Goal: Task Accomplishment & Management: Use online tool/utility

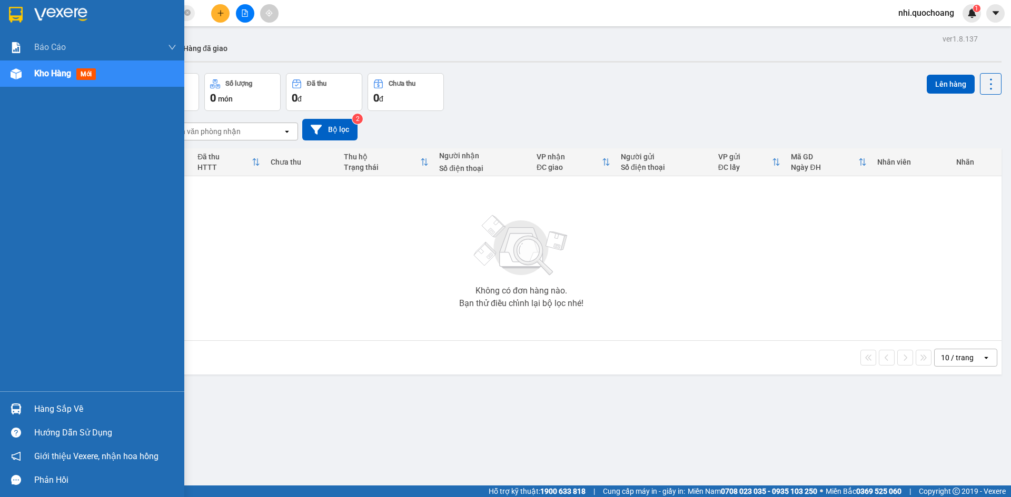
click at [23, 8] on div at bounding box center [16, 14] width 18 height 18
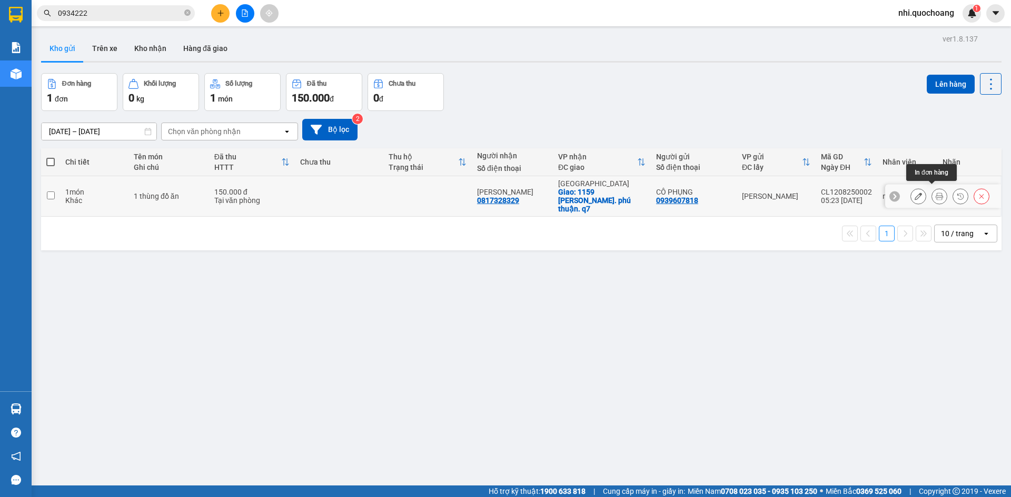
click at [932, 193] on button at bounding box center [939, 196] width 15 height 18
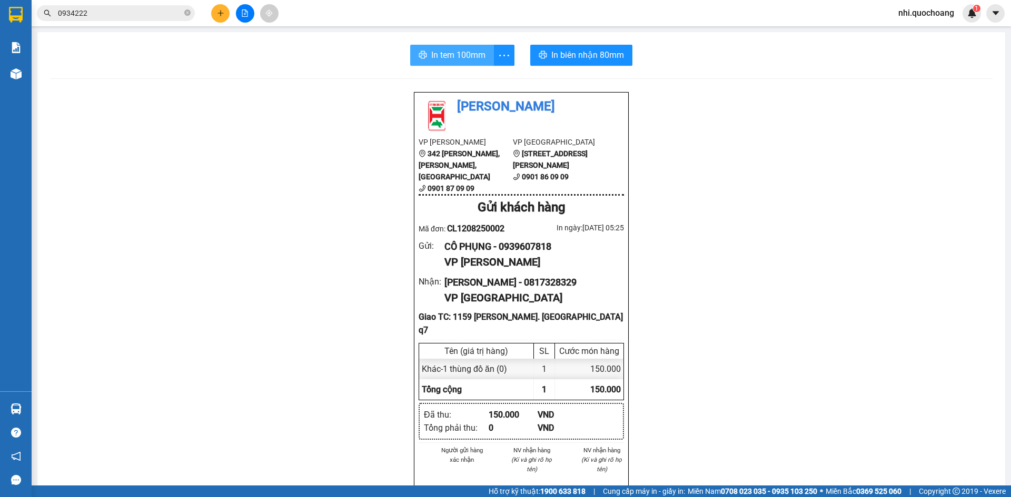
click at [458, 55] on span "In tem 100mm" at bounding box center [458, 54] width 54 height 13
click at [571, 56] on span "In biên nhận 80mm" at bounding box center [587, 54] width 73 height 13
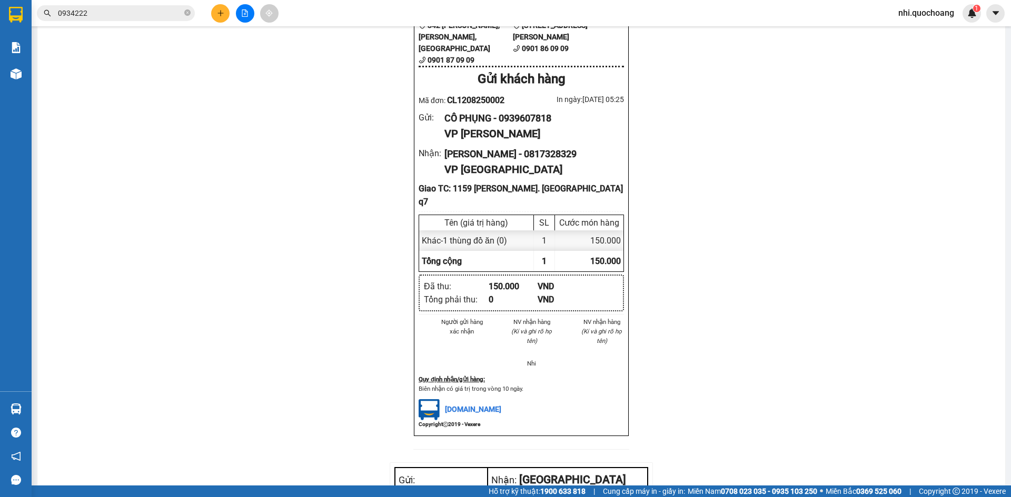
scroll to position [75, 0]
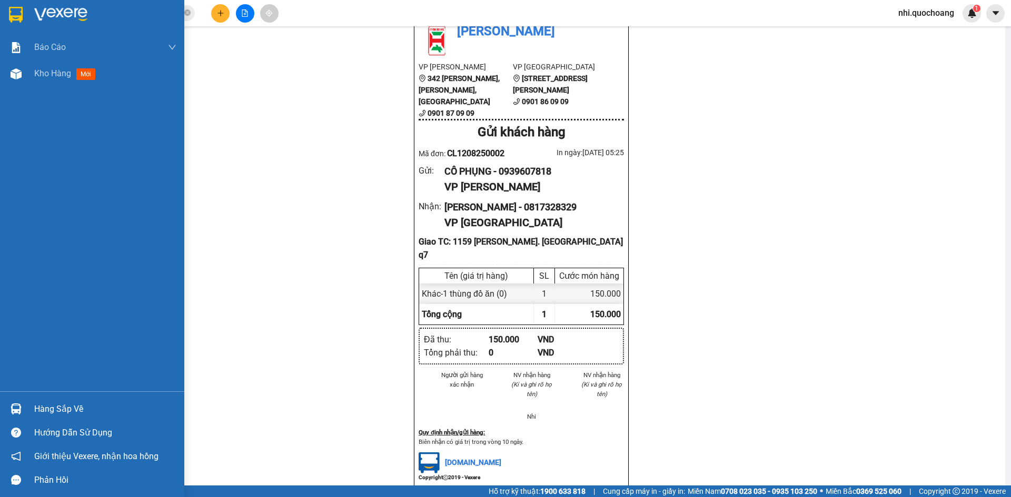
click at [13, 9] on img at bounding box center [16, 15] width 14 height 16
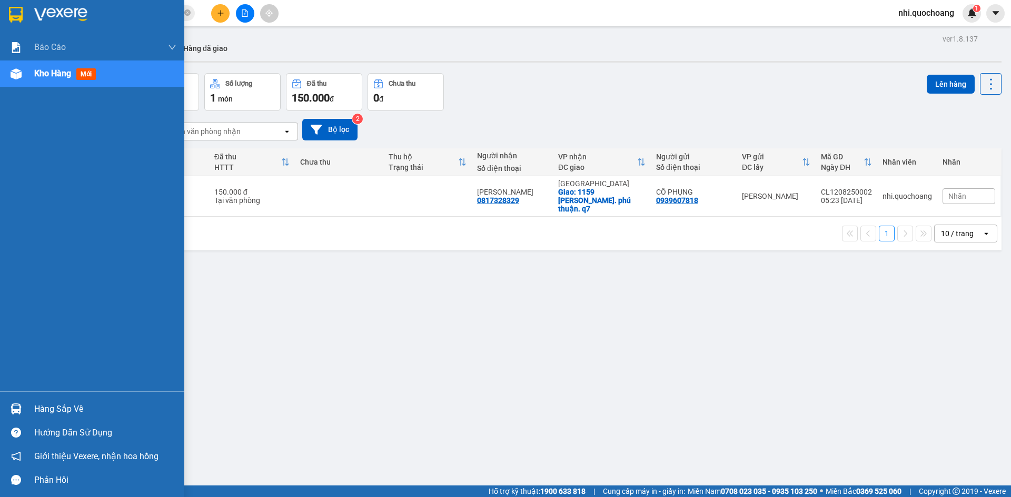
click at [17, 12] on img at bounding box center [16, 15] width 14 height 16
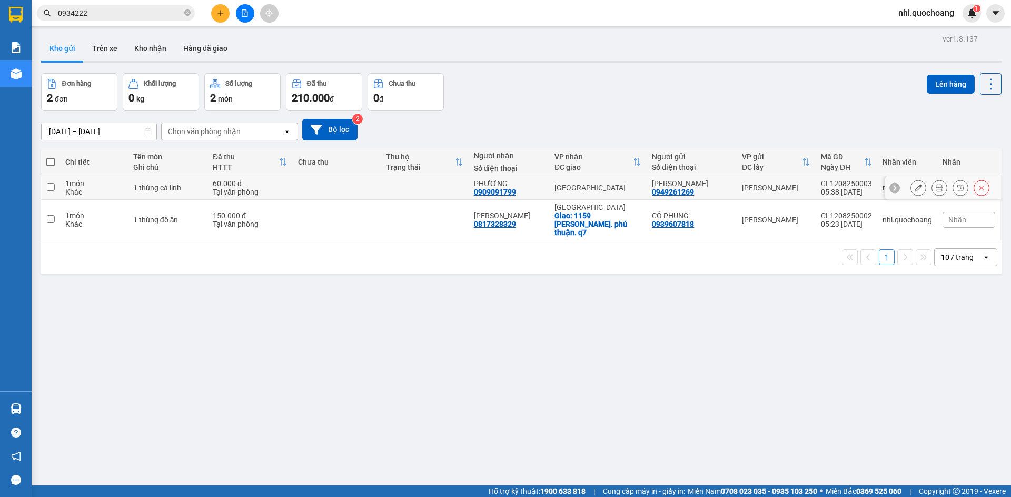
click at [935, 186] on icon at bounding box center [938, 187] width 7 height 7
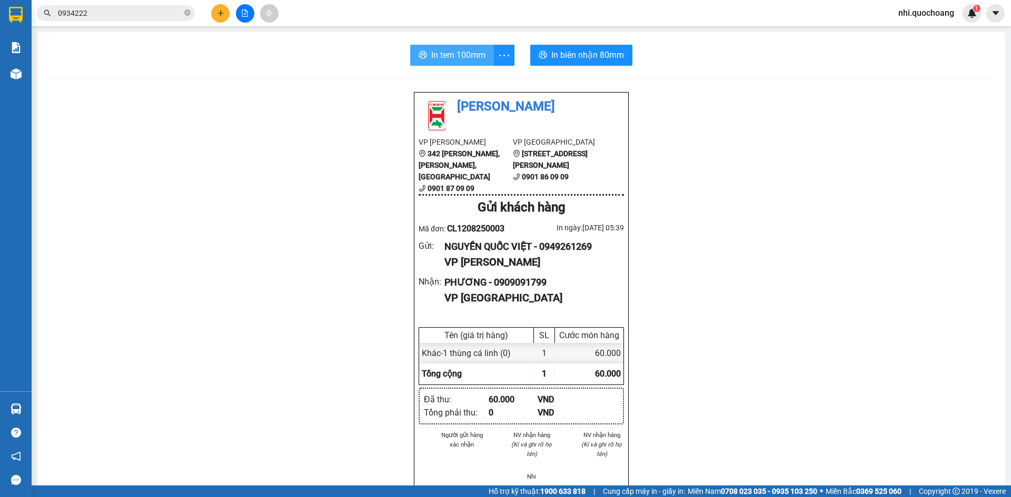
click at [468, 52] on span "In tem 100mm" at bounding box center [458, 54] width 54 height 13
click at [585, 56] on span "In biên nhận 80mm" at bounding box center [587, 54] width 73 height 13
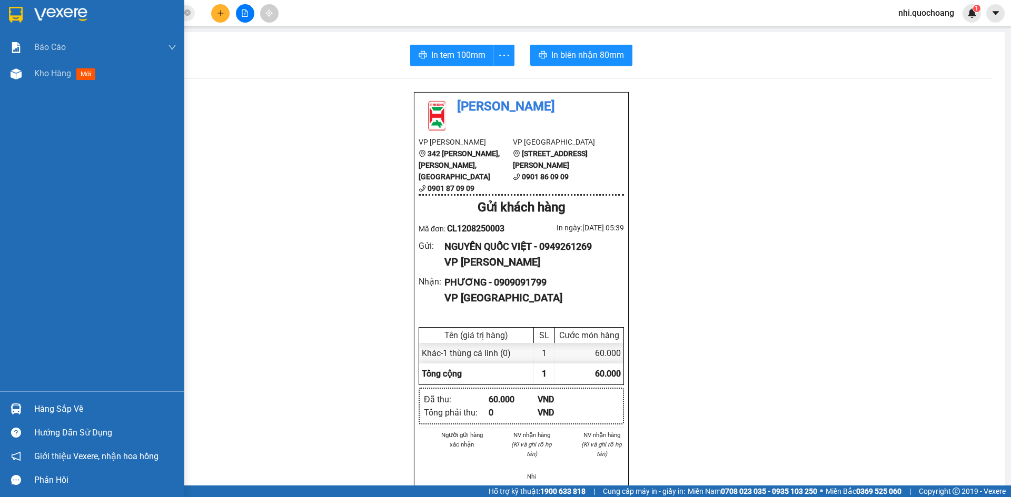
click at [23, 10] on div at bounding box center [16, 14] width 18 height 18
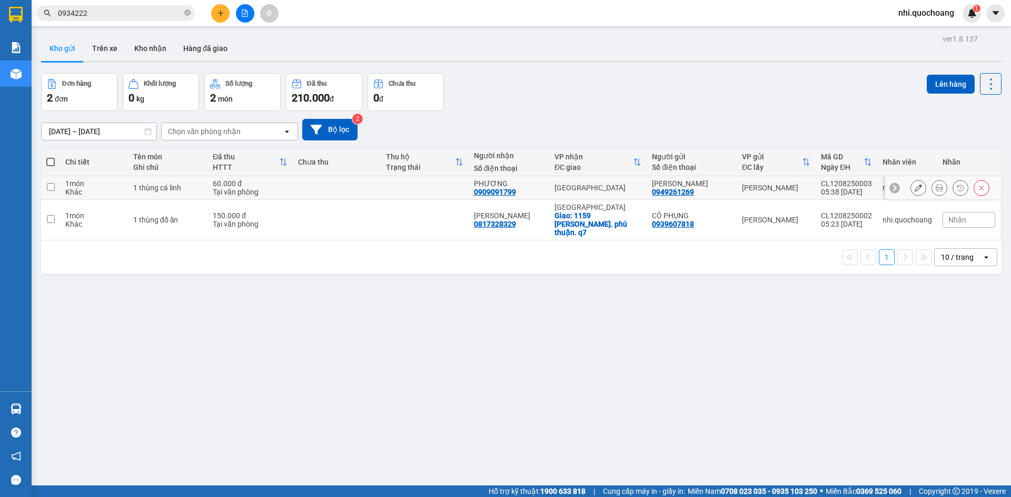
click at [51, 184] on input "checkbox" at bounding box center [51, 187] width 8 height 8
checkbox input "true"
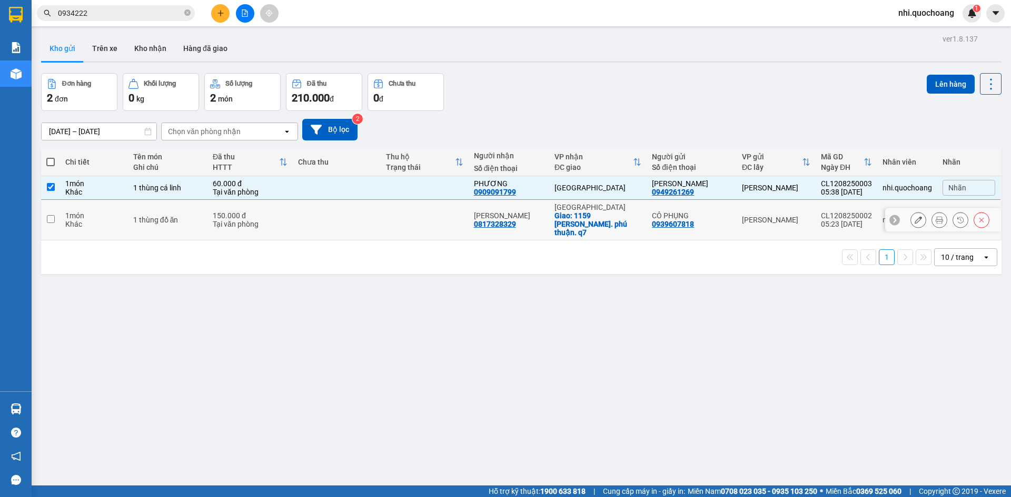
click at [54, 216] on input "checkbox" at bounding box center [51, 219] width 8 height 8
checkbox input "true"
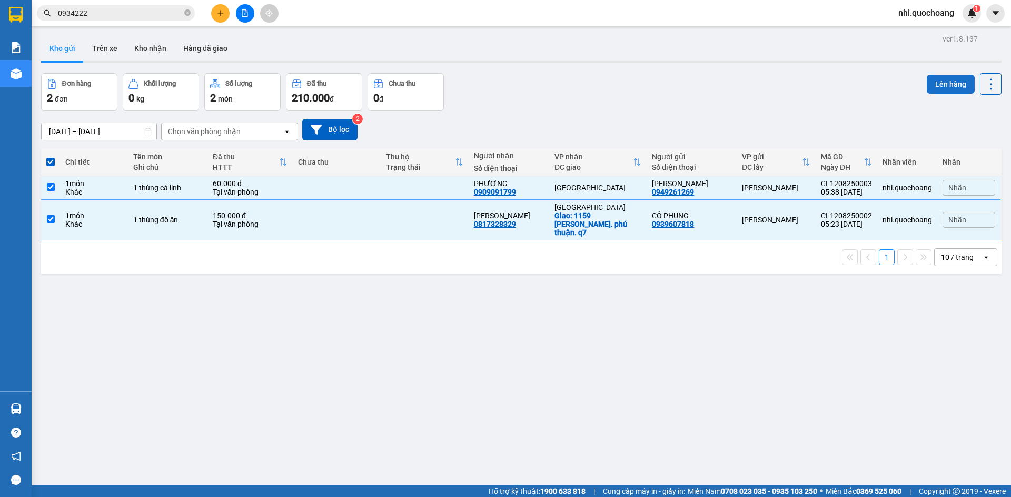
click at [944, 78] on button "Lên hàng" at bounding box center [950, 84] width 48 height 19
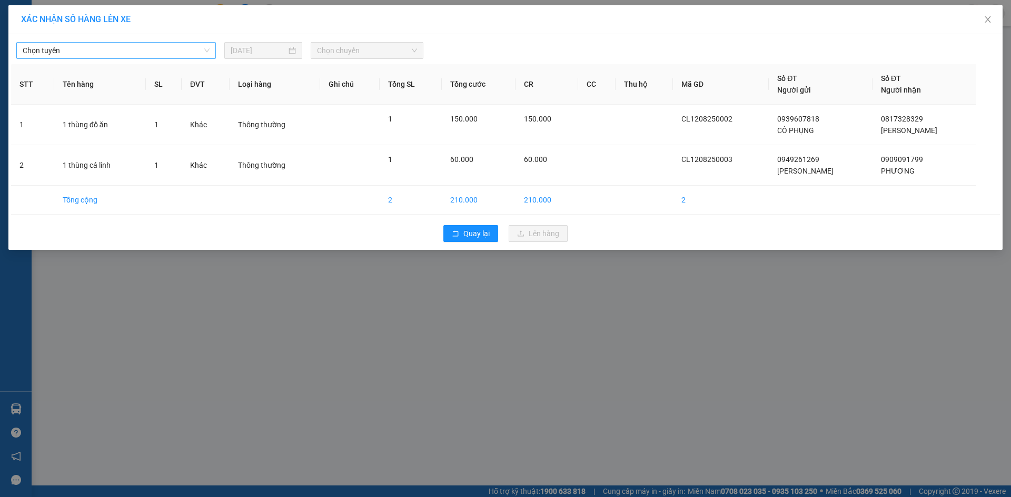
click at [200, 52] on span "Chọn tuyến" at bounding box center [116, 51] width 187 height 16
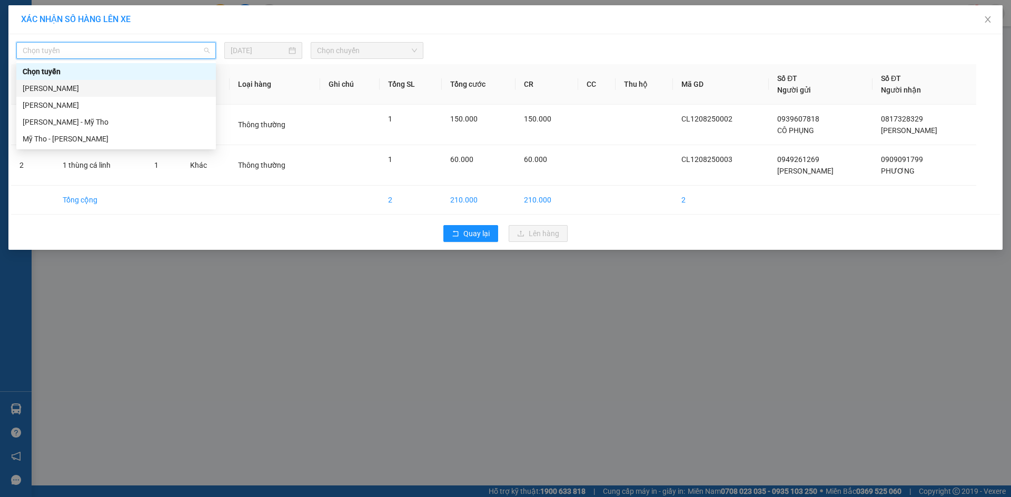
click at [126, 87] on div "[PERSON_NAME]" at bounding box center [116, 89] width 187 height 12
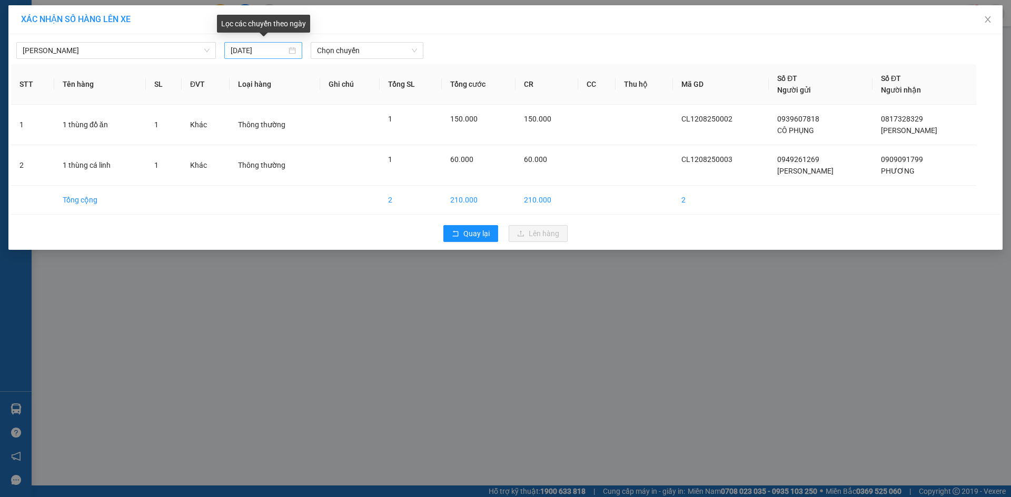
click at [288, 51] on div "[DATE]" at bounding box center [263, 51] width 65 height 12
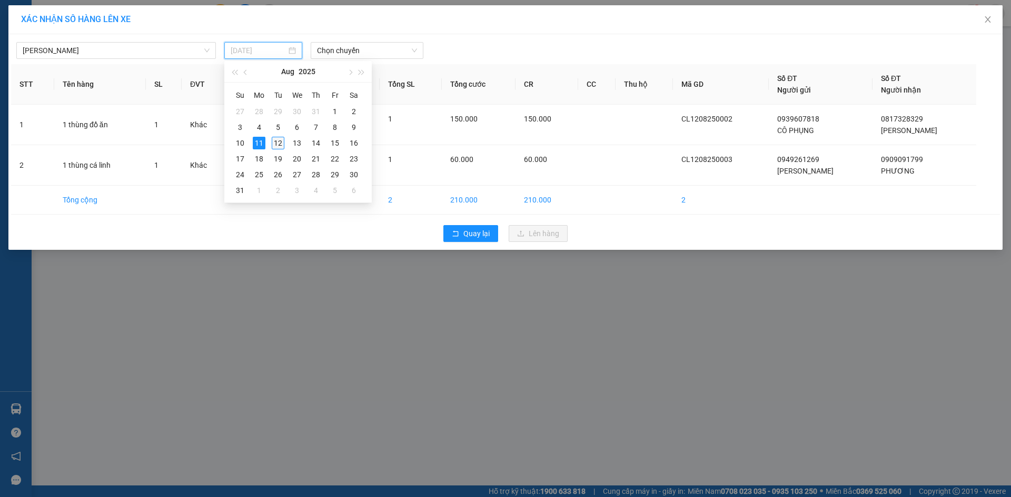
click at [275, 146] on div "12" at bounding box center [278, 143] width 13 height 13
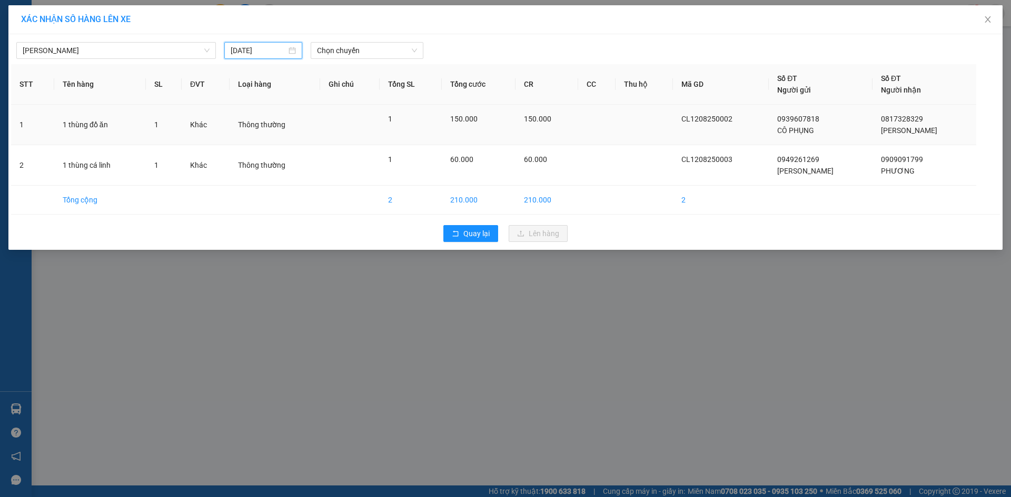
type input "[DATE]"
click at [350, 49] on span "Chọn chuyến" at bounding box center [367, 51] width 100 height 16
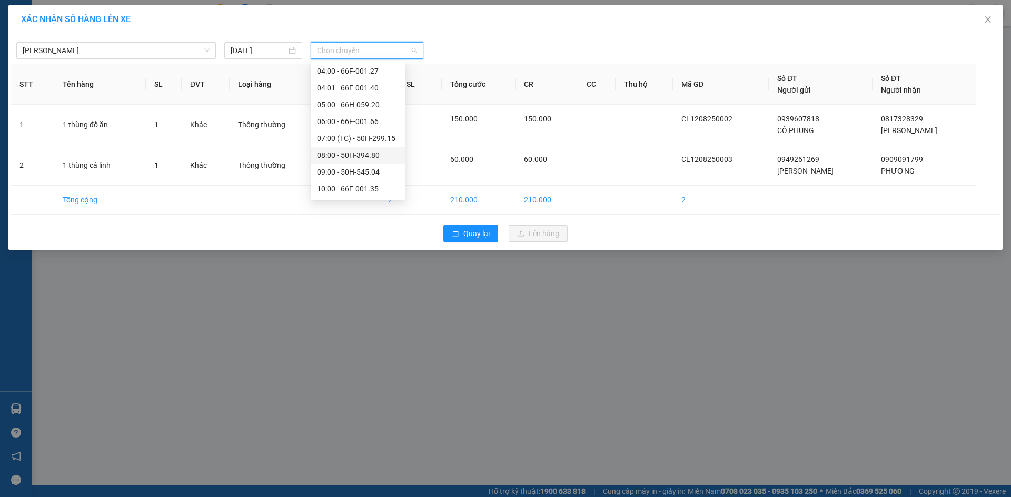
scroll to position [158, 0]
click at [348, 117] on div "06:00 - 66F-001.66" at bounding box center [358, 116] width 82 height 12
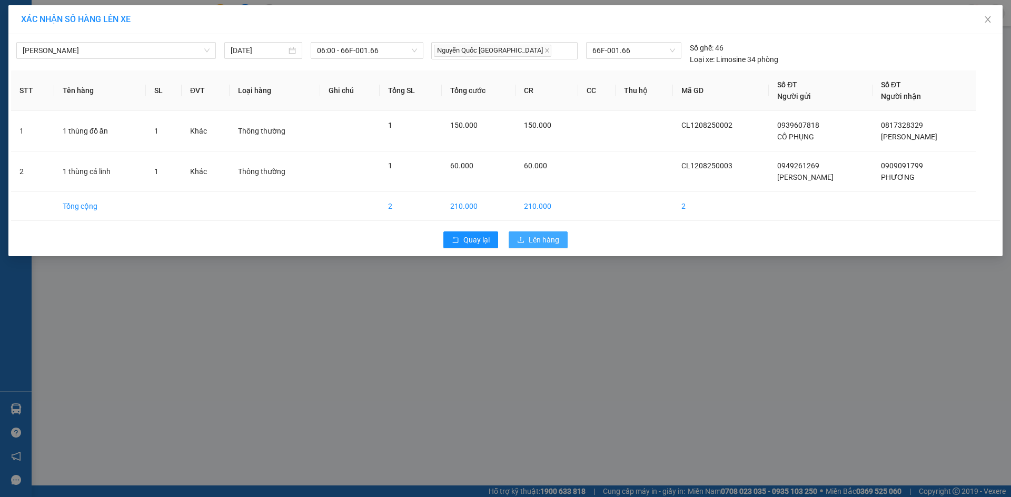
click at [528, 238] on span "Lên hàng" at bounding box center [543, 240] width 31 height 12
